Goal: Register for event/course

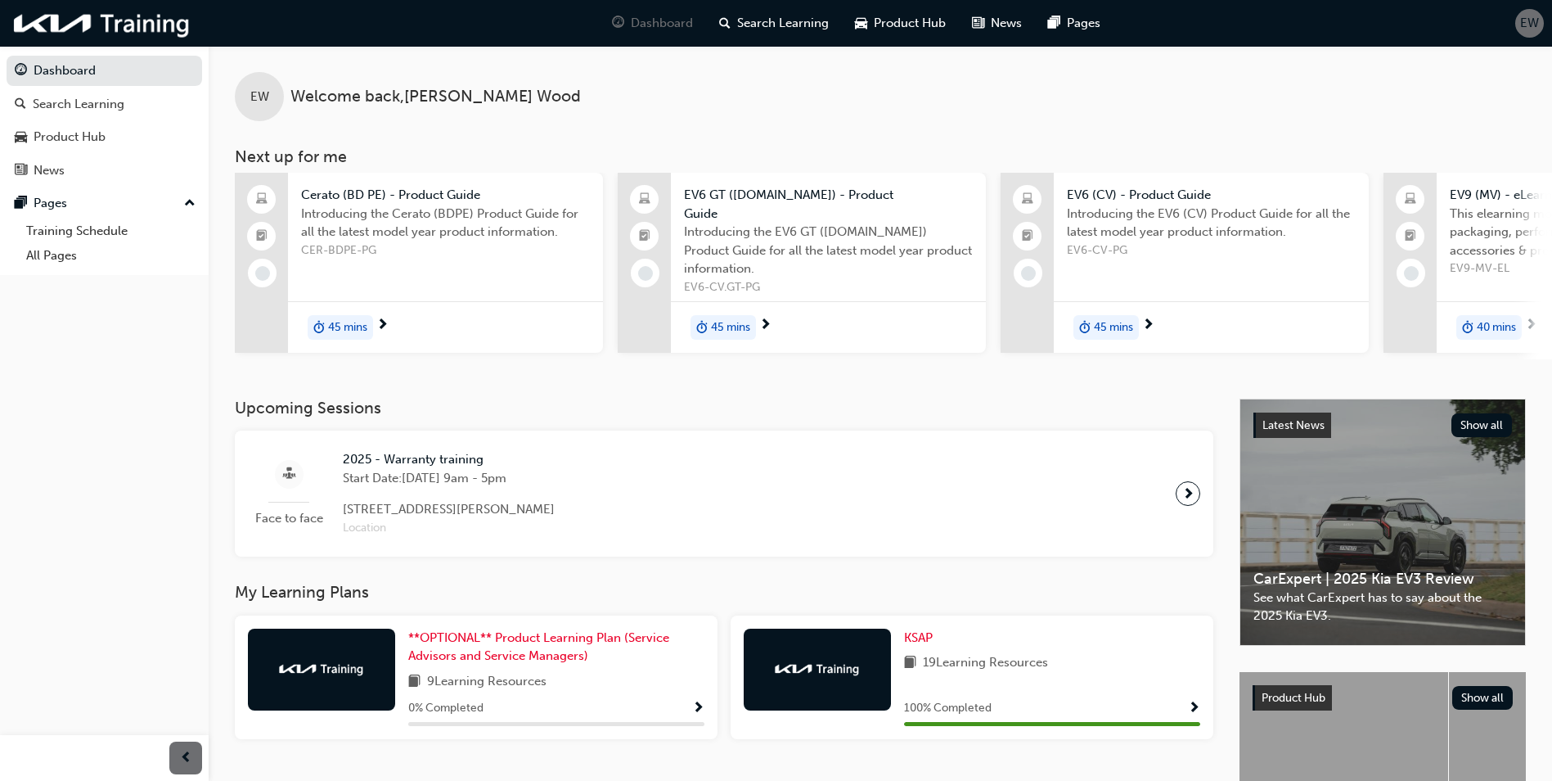
click at [527, 490] on div "2025 - Warranty training Start Date: [DATE] 9am - 5pm [STREET_ADDRESS][PERSON_N…" at bounding box center [449, 493] width 238 height 87
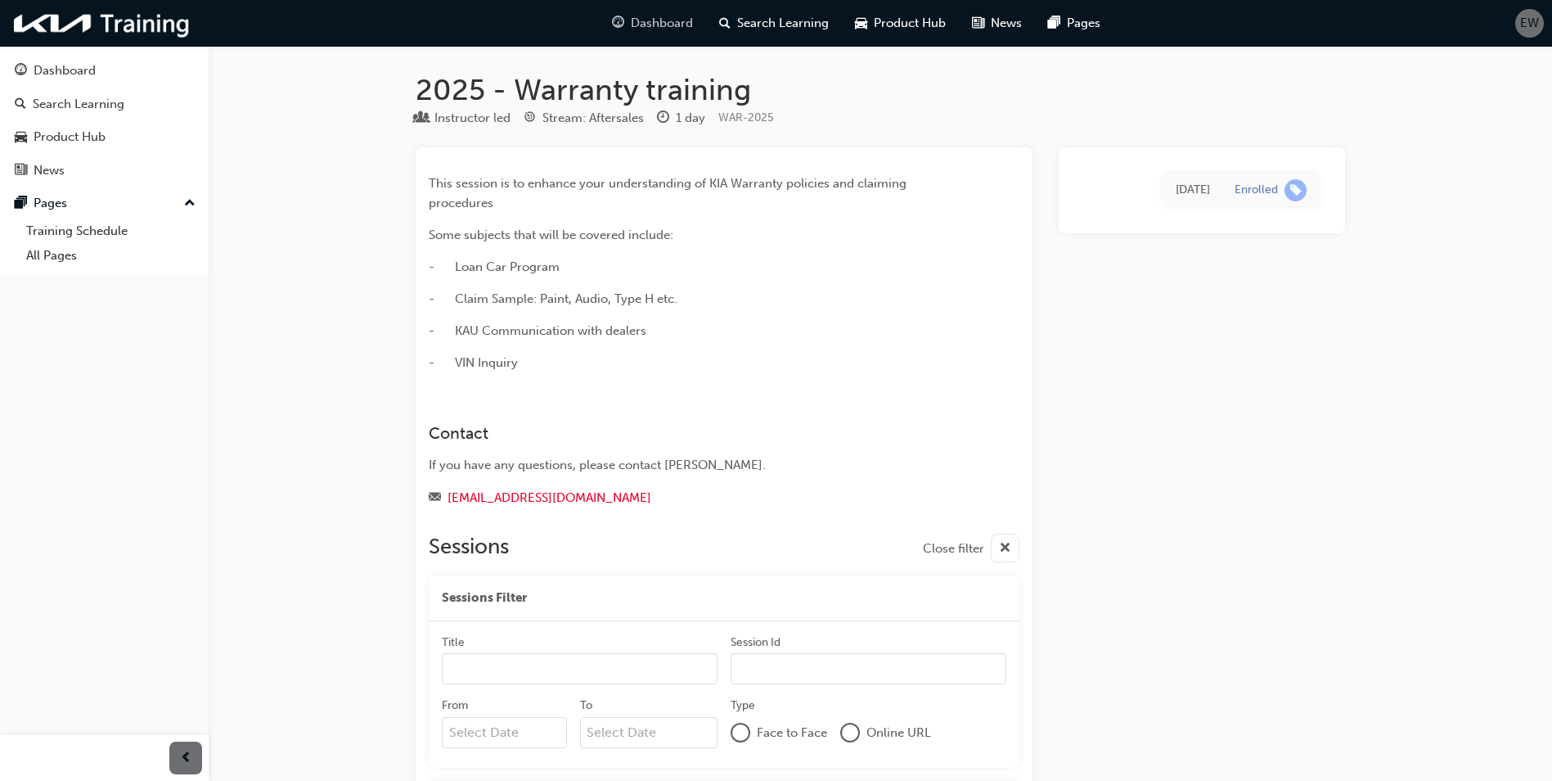
click at [651, 19] on span "Dashboard" at bounding box center [662, 23] width 62 height 19
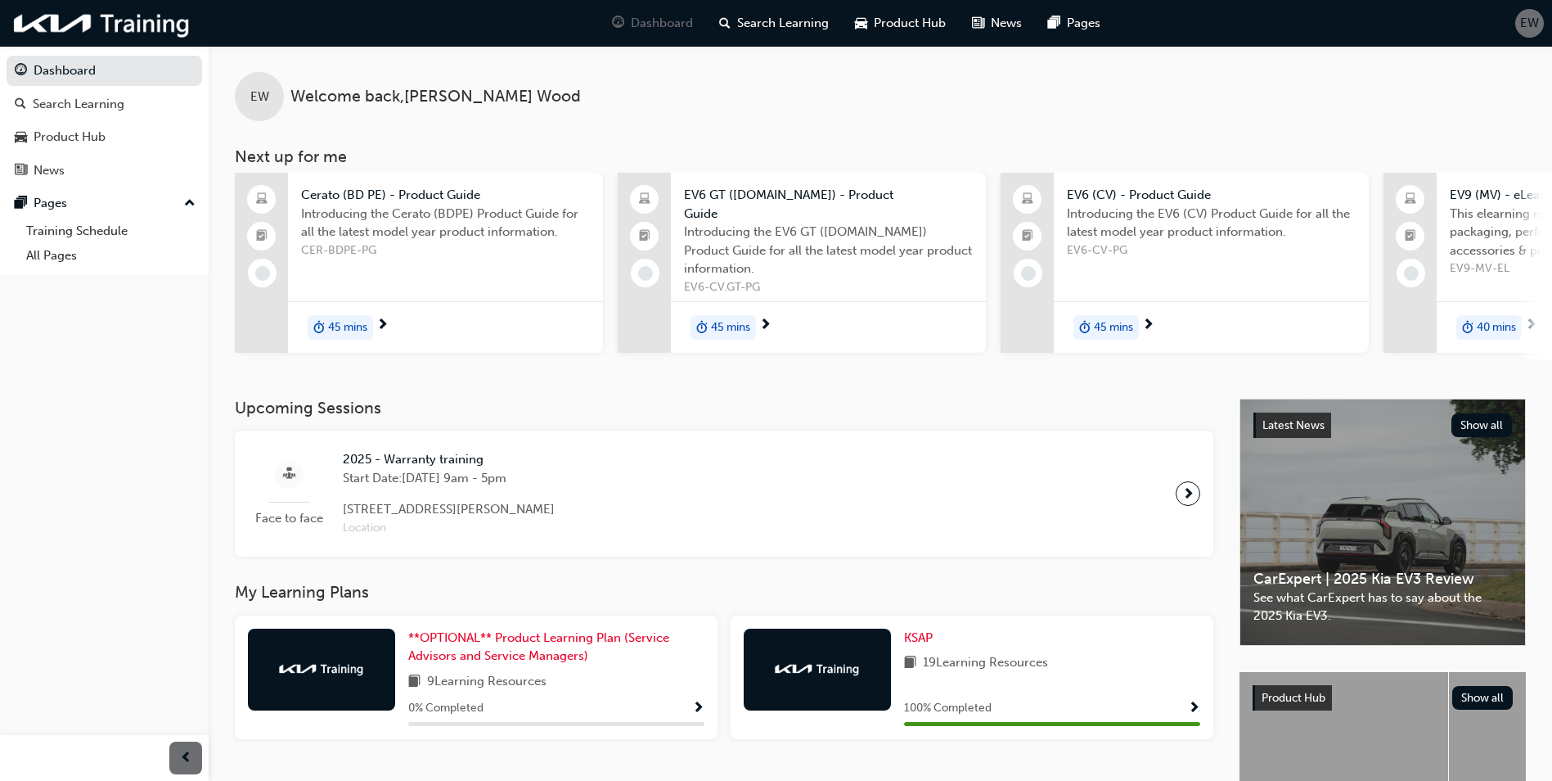
click at [813, 489] on div "Face to face 2025 - Warranty training Start Date: [DATE] 9am - 5pm [STREET_ADDR…" at bounding box center [724, 494] width 953 height 100
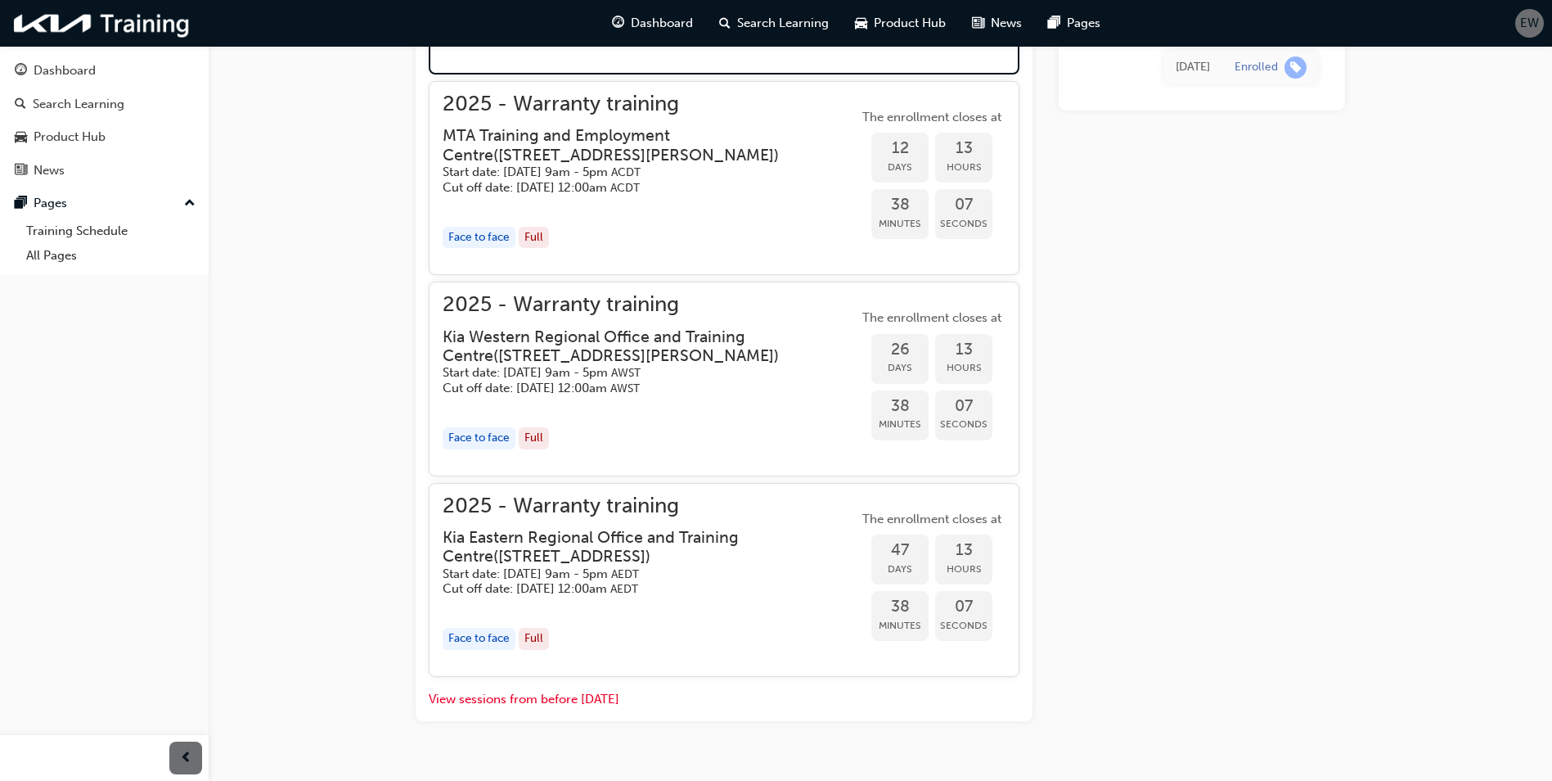
scroll to position [1507, 0]
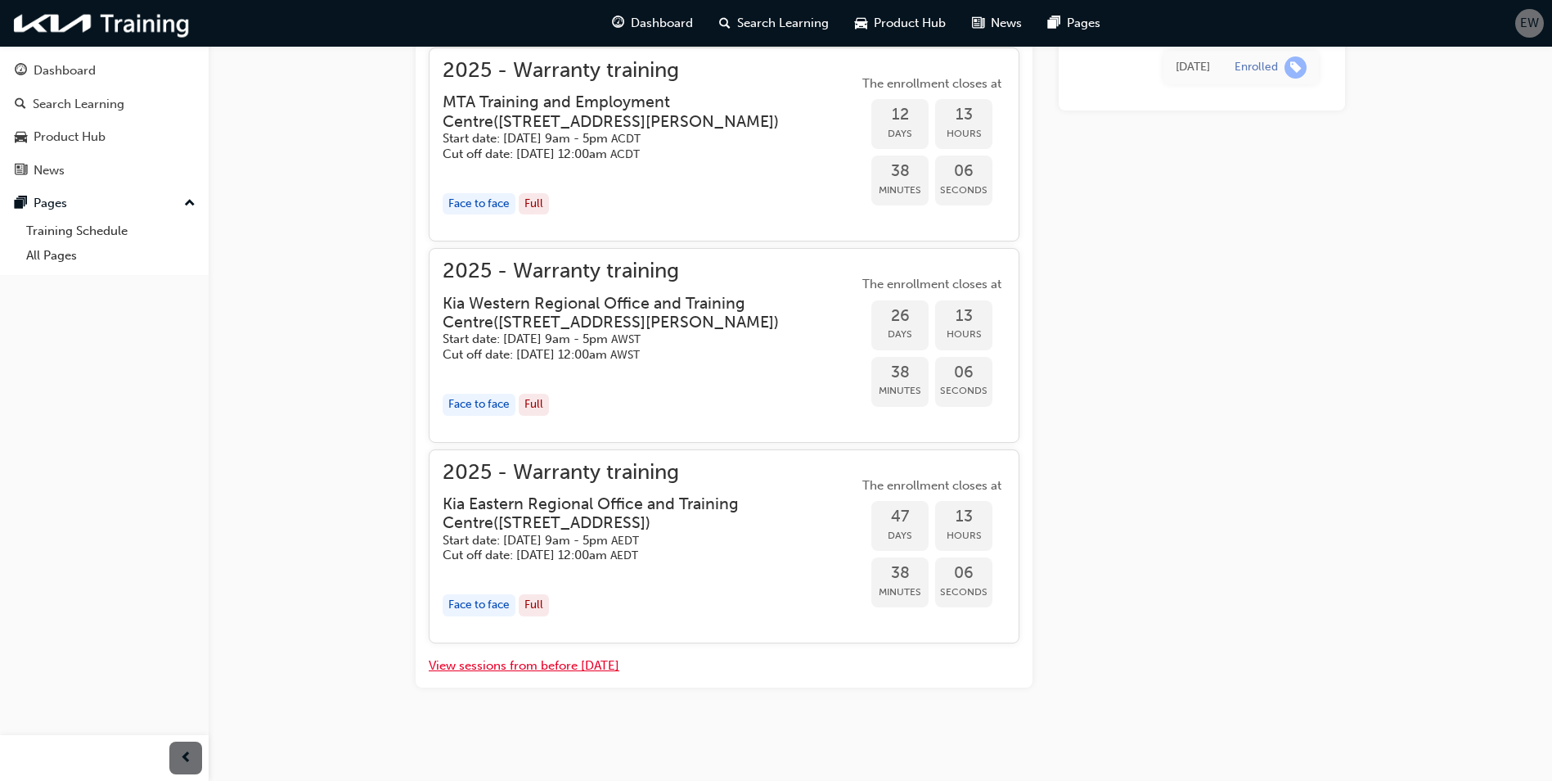
click at [588, 670] on button "View sessions from before [DATE]" at bounding box center [524, 665] width 191 height 19
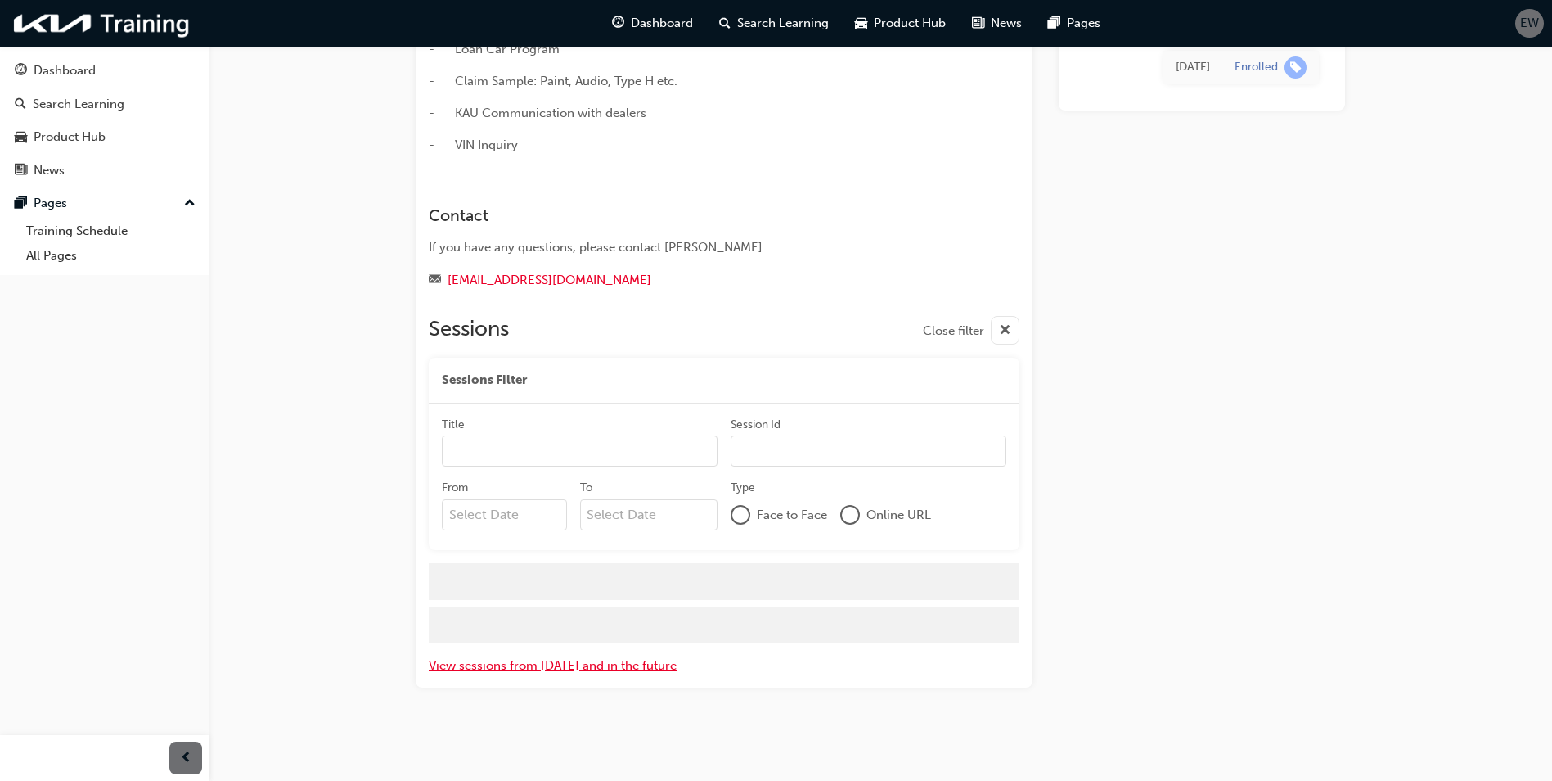
scroll to position [594, 0]
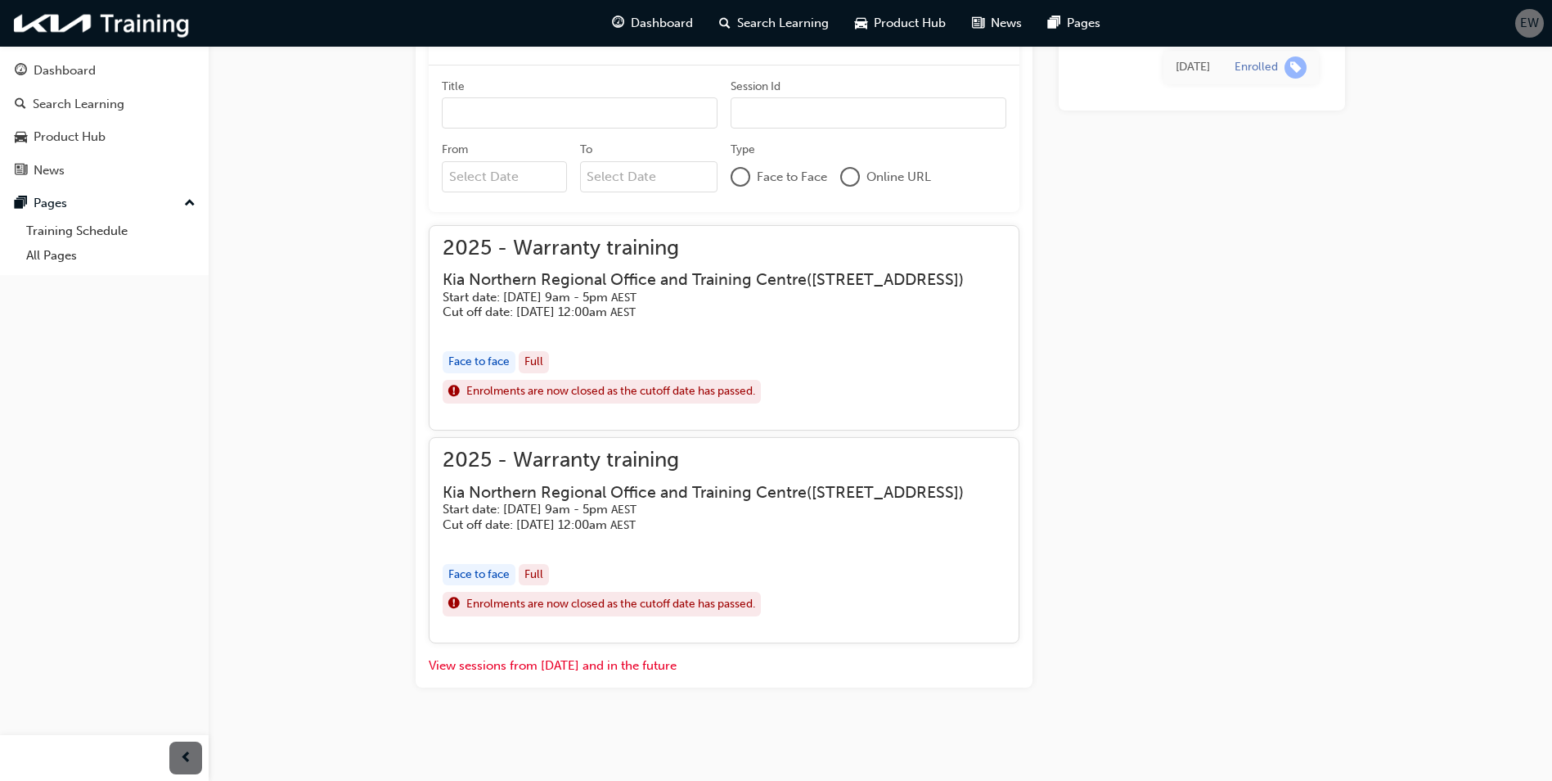
click at [536, 579] on div "Full" at bounding box center [534, 575] width 30 height 22
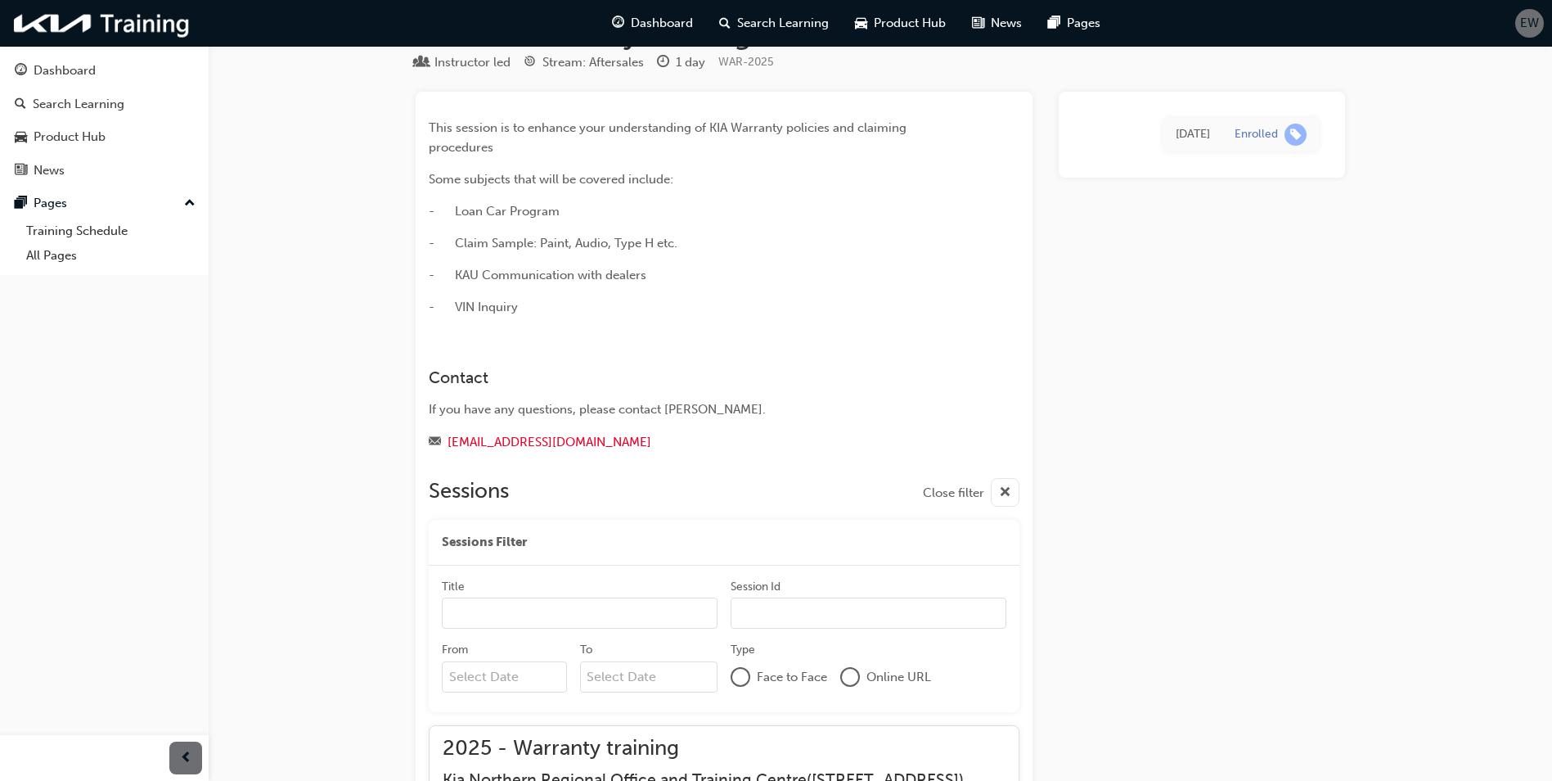
scroll to position [0, 0]
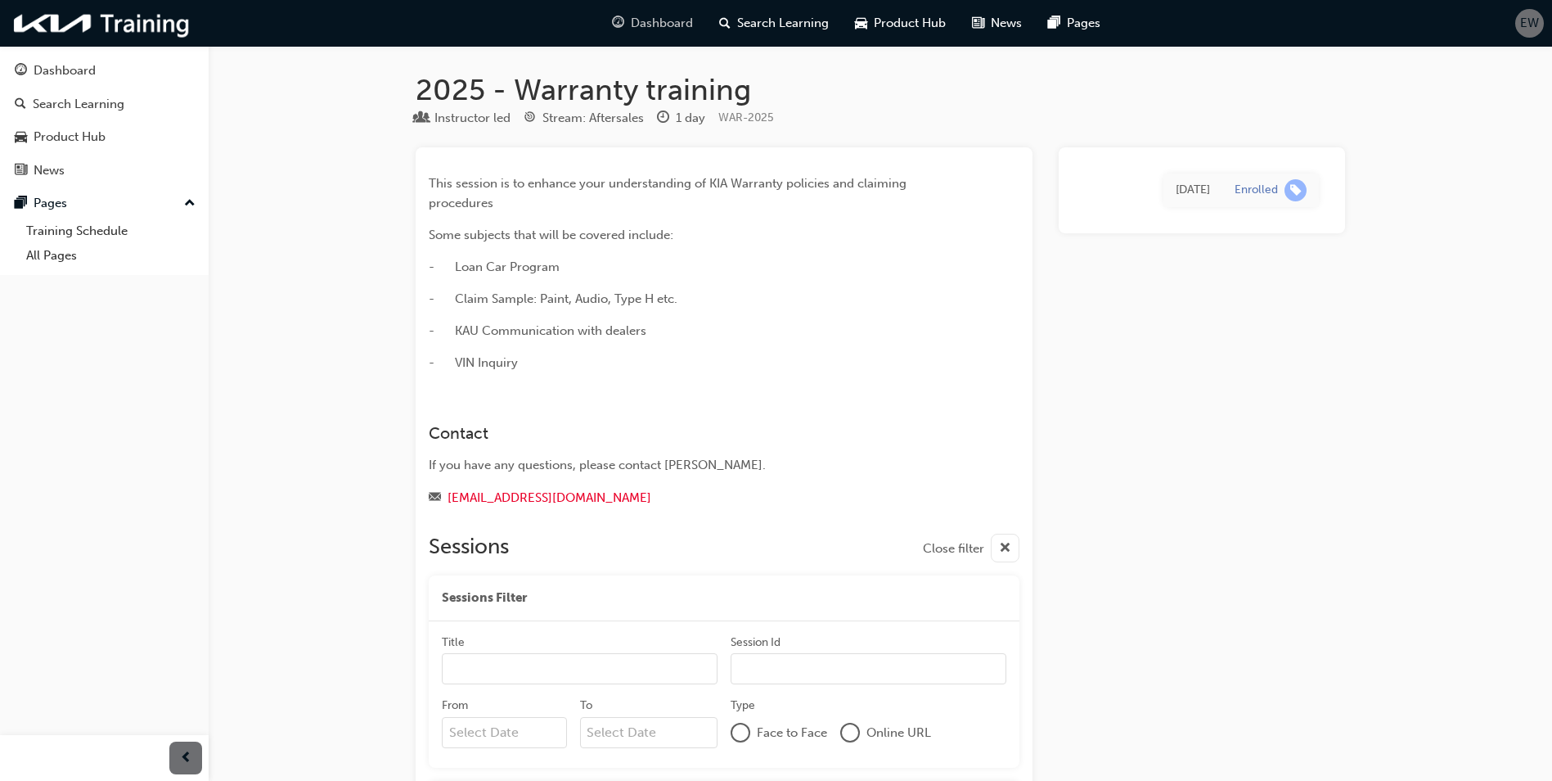
click at [652, 32] on span "Dashboard" at bounding box center [662, 23] width 62 height 19
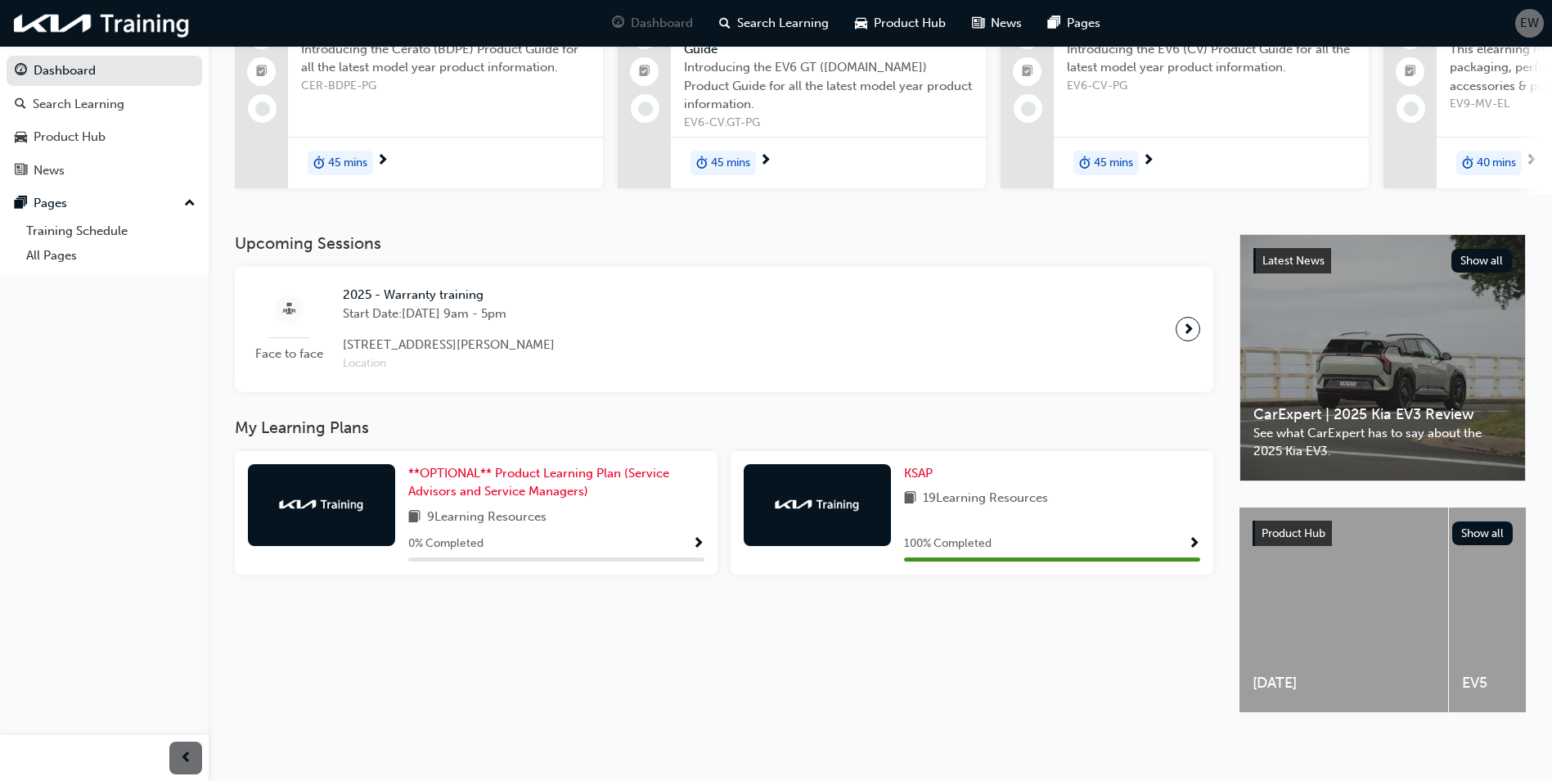
click at [521, 304] on span "Start Date: [DATE] 9am - 5pm" at bounding box center [449, 313] width 212 height 19
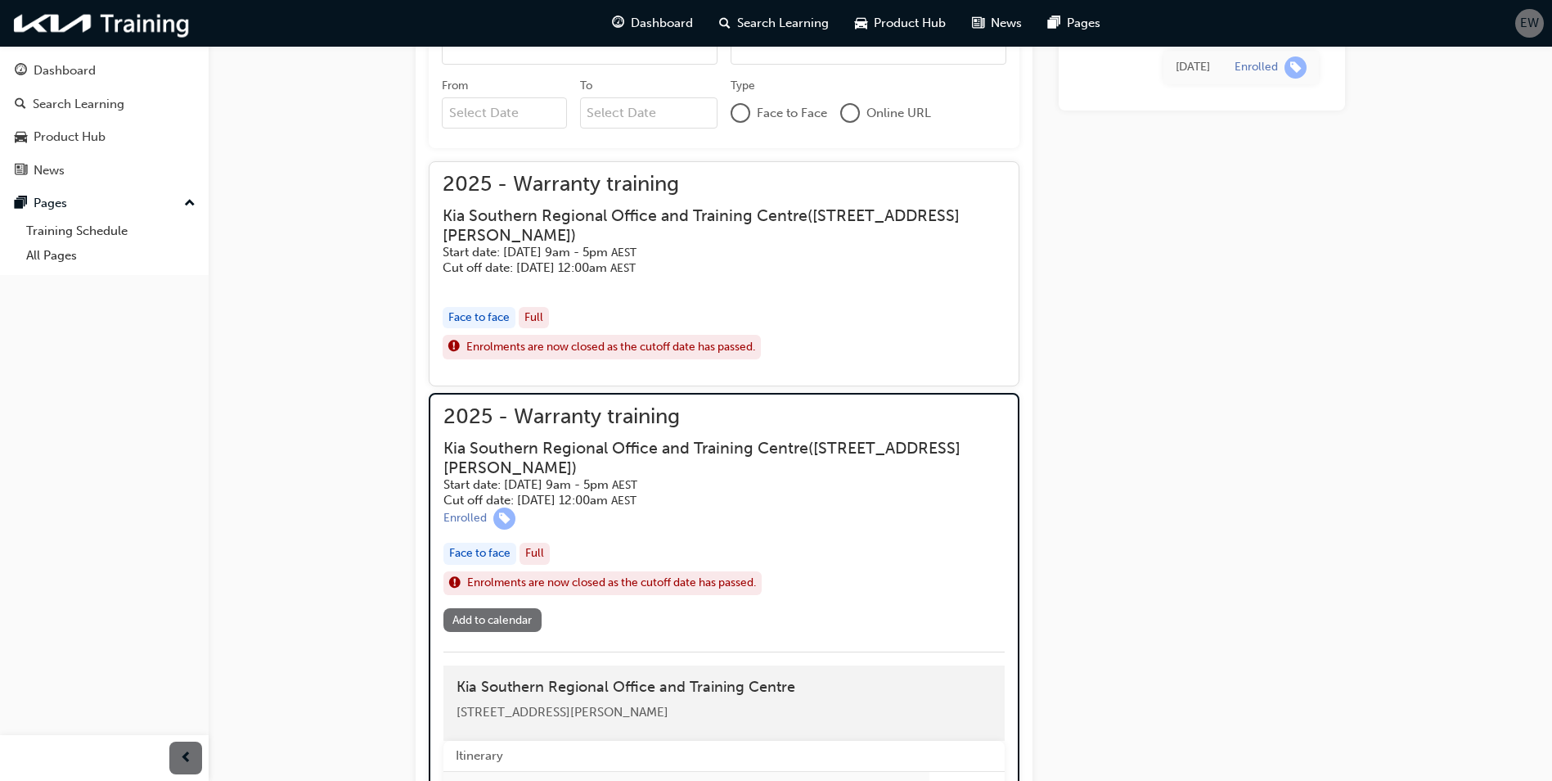
scroll to position [607, 0]
